Goal: Task Accomplishment & Management: Complete application form

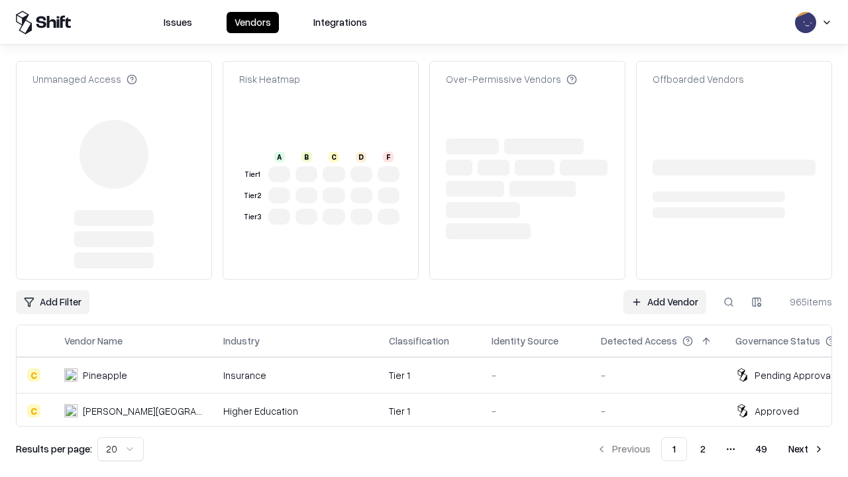
click at [665, 290] on link "Add Vendor" at bounding box center [665, 302] width 83 height 24
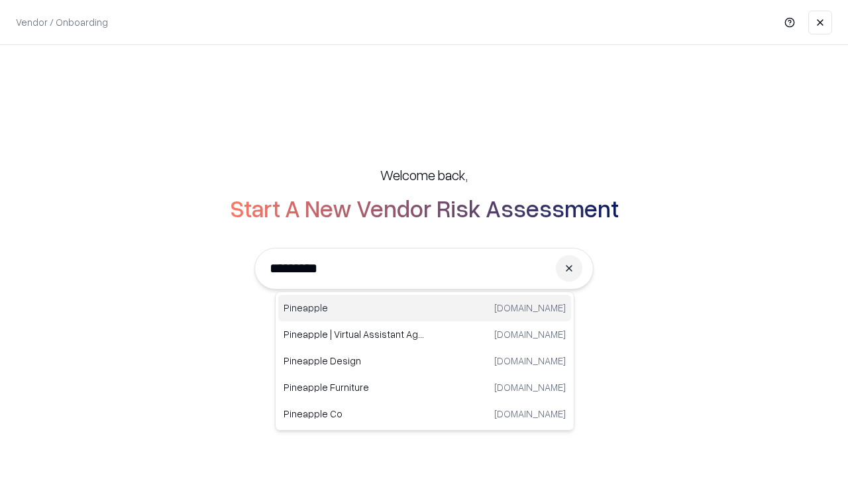
click at [425, 308] on div "Pineapple [DOMAIN_NAME]" at bounding box center [424, 308] width 293 height 27
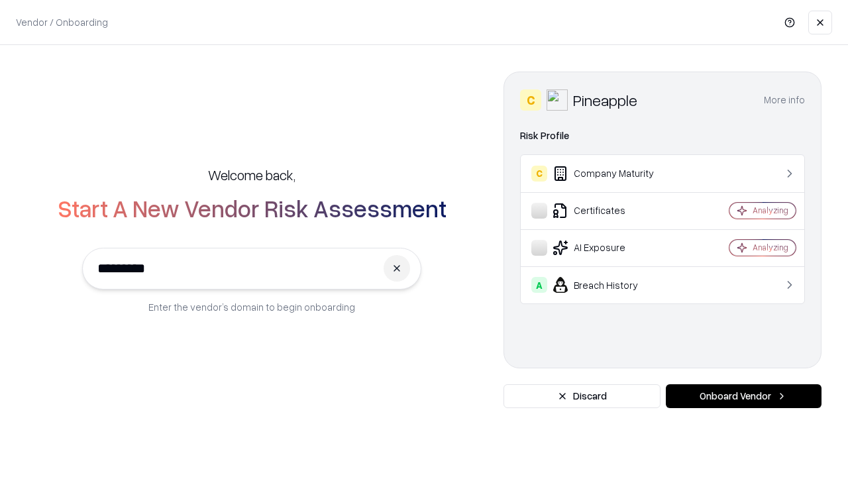
type input "*********"
click at [744, 396] on button "Onboard Vendor" at bounding box center [744, 396] width 156 height 24
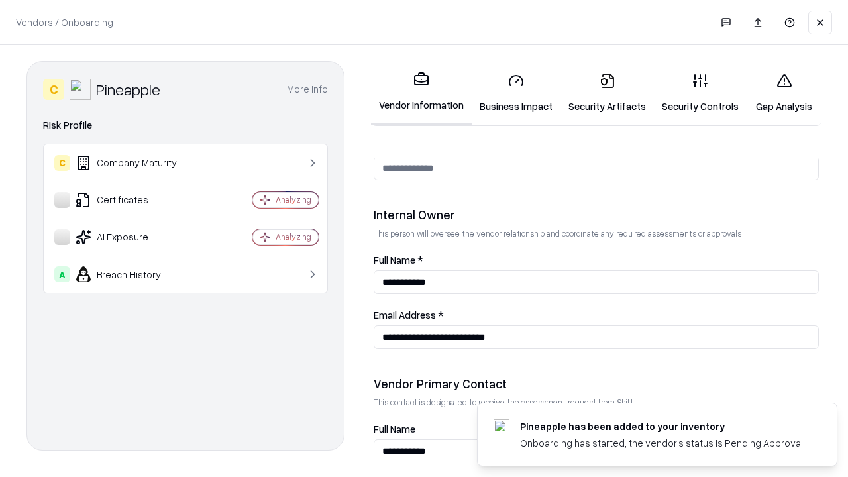
scroll to position [687, 0]
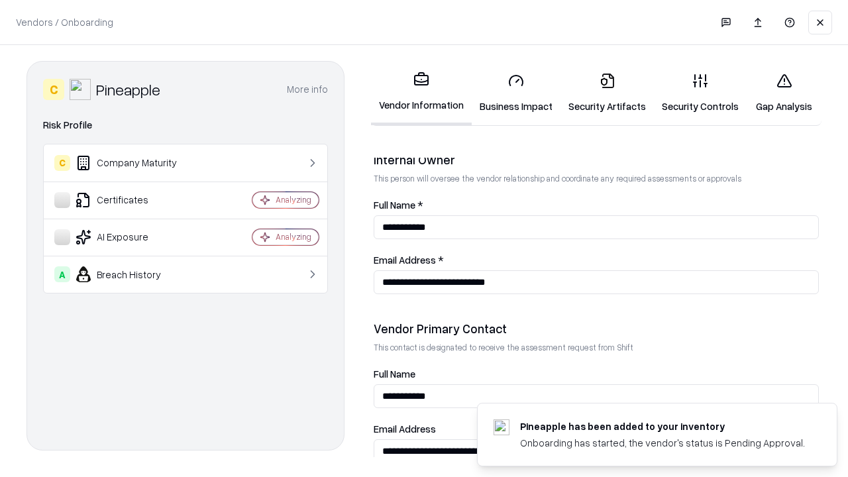
click at [516, 93] on link "Business Impact" at bounding box center [516, 93] width 89 height 62
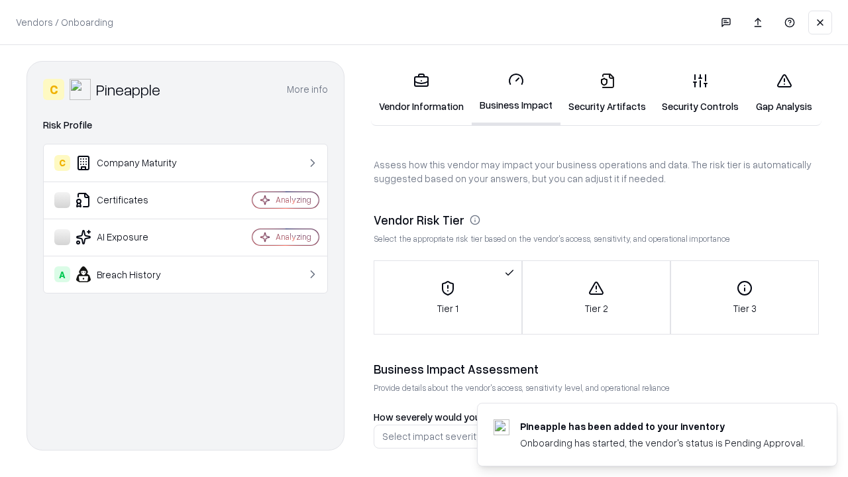
click at [607, 93] on link "Security Artifacts" at bounding box center [607, 93] width 93 height 62
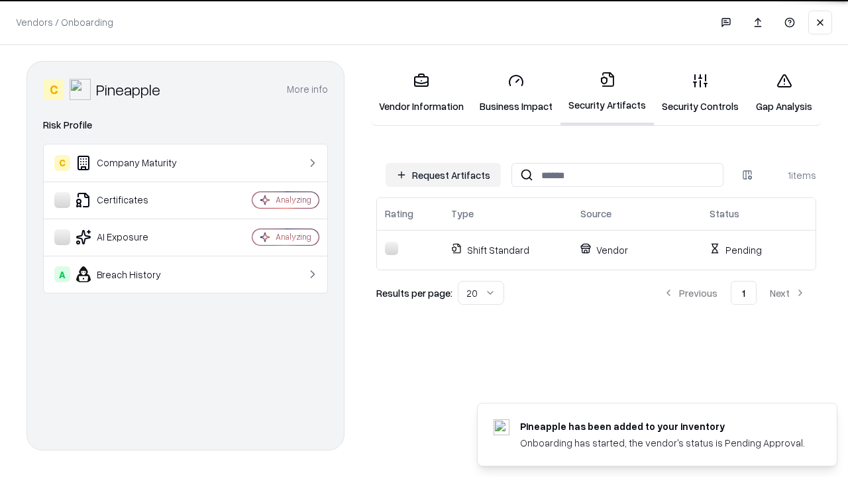
click at [443, 175] on button "Request Artifacts" at bounding box center [443, 175] width 115 height 24
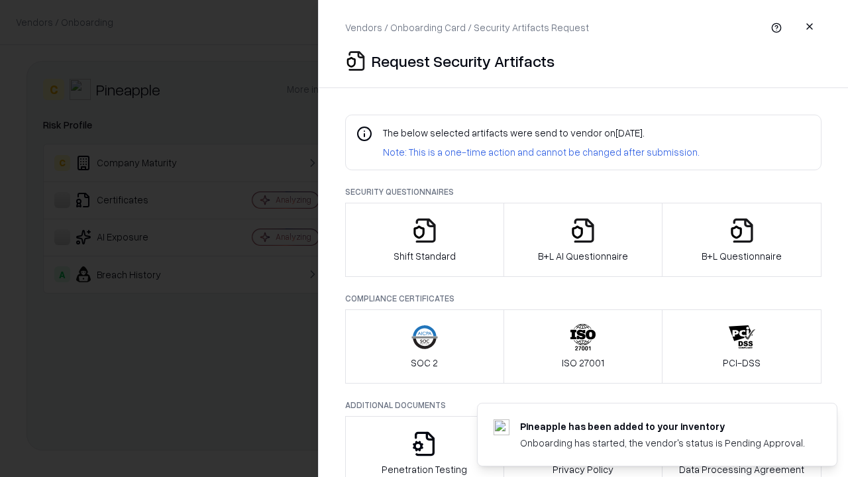
click at [424, 240] on icon "button" at bounding box center [425, 230] width 27 height 27
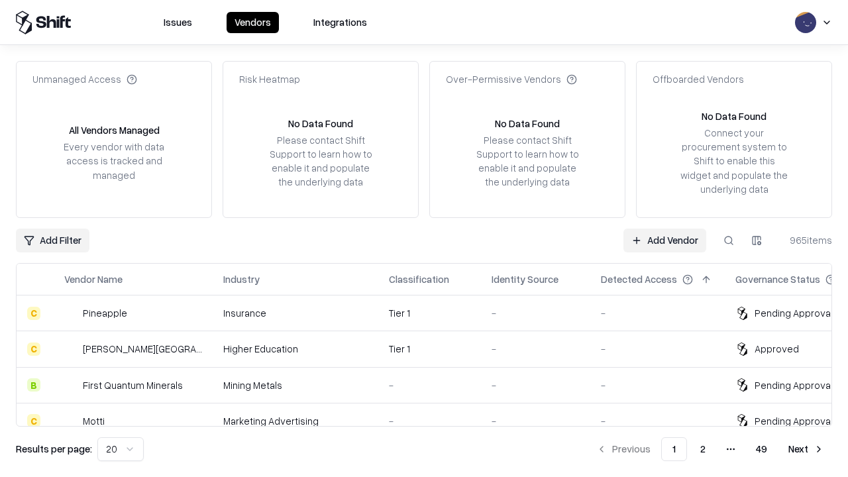
click at [665, 240] on link "Add Vendor" at bounding box center [665, 241] width 83 height 24
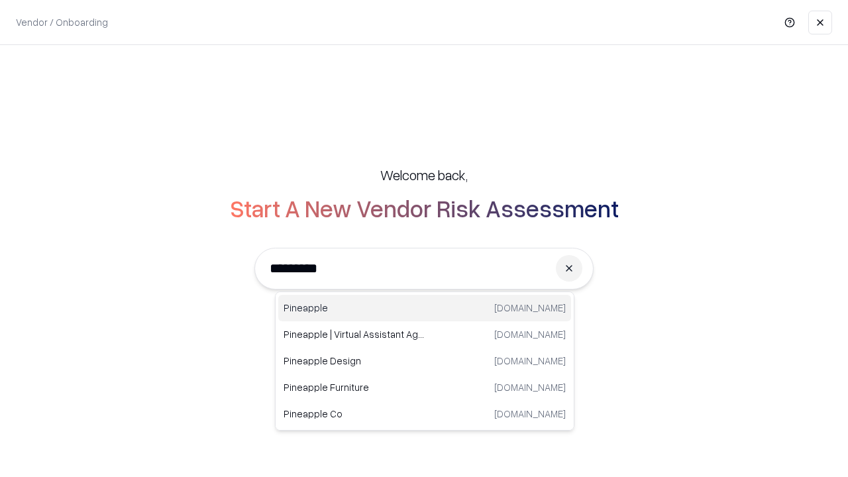
click at [425, 308] on div "Pineapple [DOMAIN_NAME]" at bounding box center [424, 308] width 293 height 27
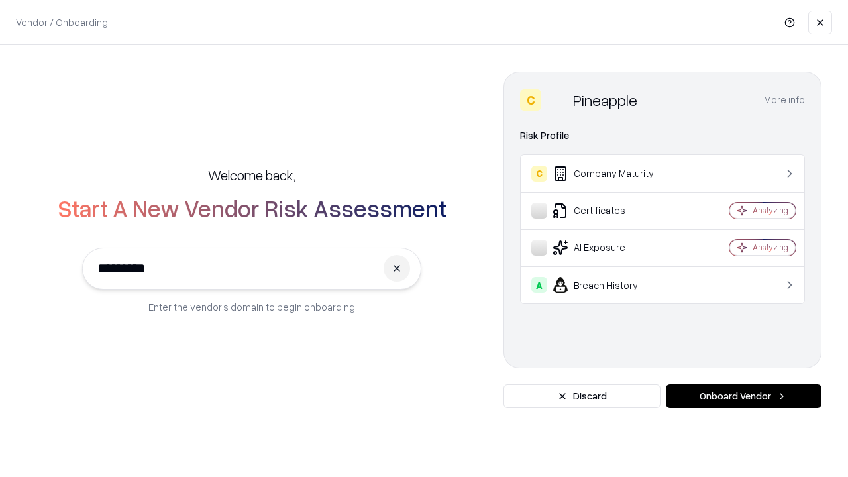
type input "*********"
click at [744, 396] on button "Onboard Vendor" at bounding box center [744, 396] width 156 height 24
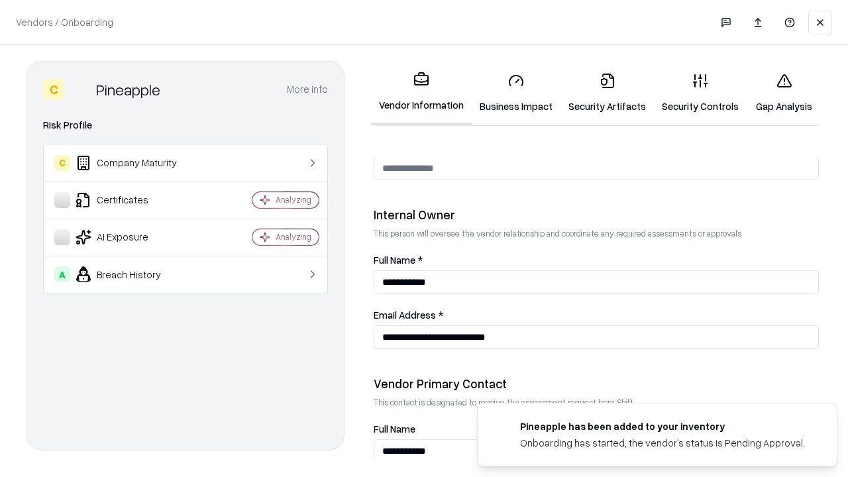
scroll to position [687, 0]
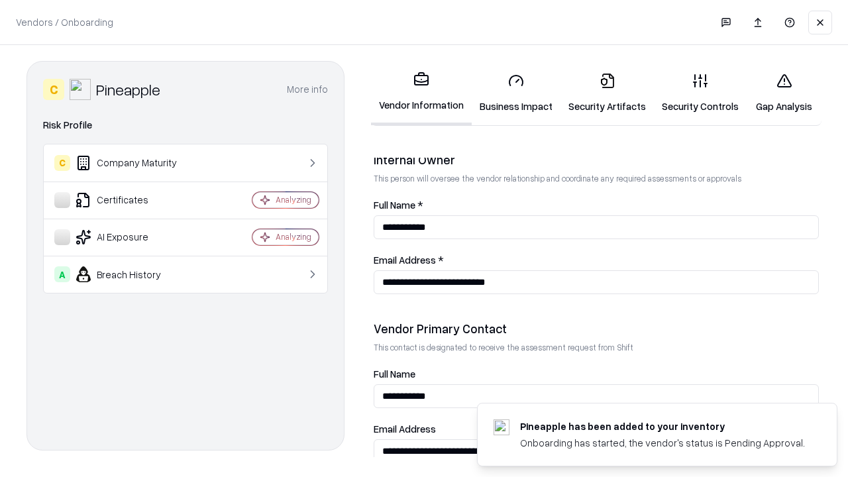
click at [784, 93] on link "Gap Analysis" at bounding box center [784, 93] width 75 height 62
